Goal: Find specific page/section: Find specific page/section

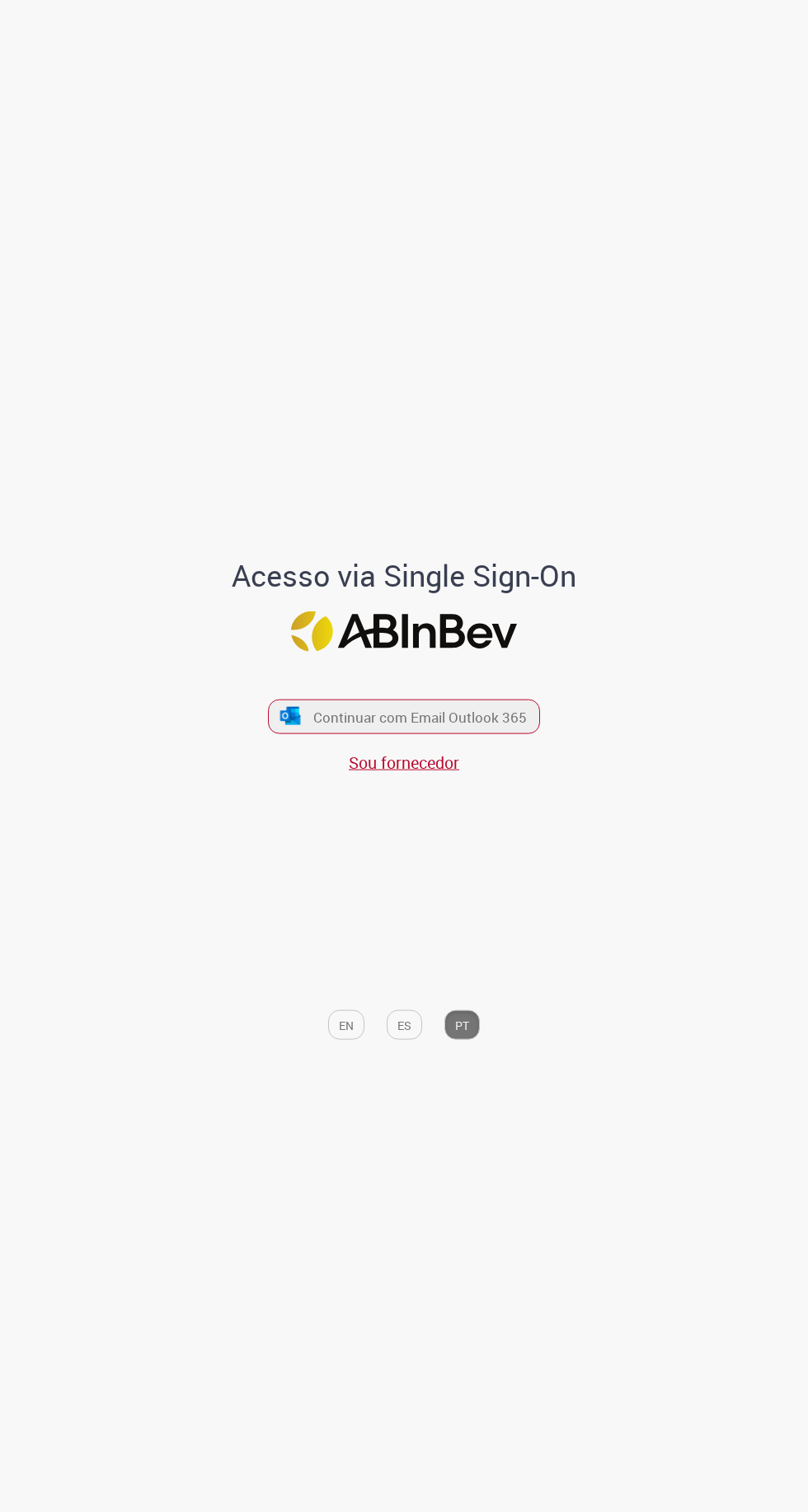
click at [341, 1033] on font "EN" at bounding box center [346, 1025] width 15 height 16
click at [305, 734] on button "Continuar com Email Outlook 365" at bounding box center [404, 716] width 272 height 34
